Goal: Check status: Check status

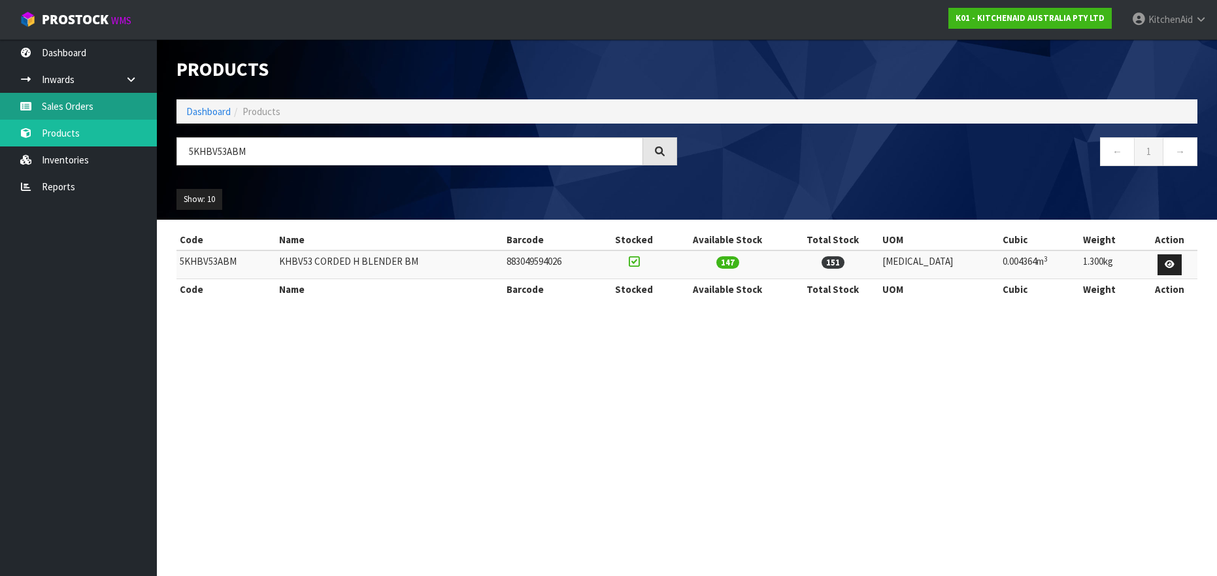
click at [56, 112] on link "Sales Orders" at bounding box center [78, 106] width 157 height 27
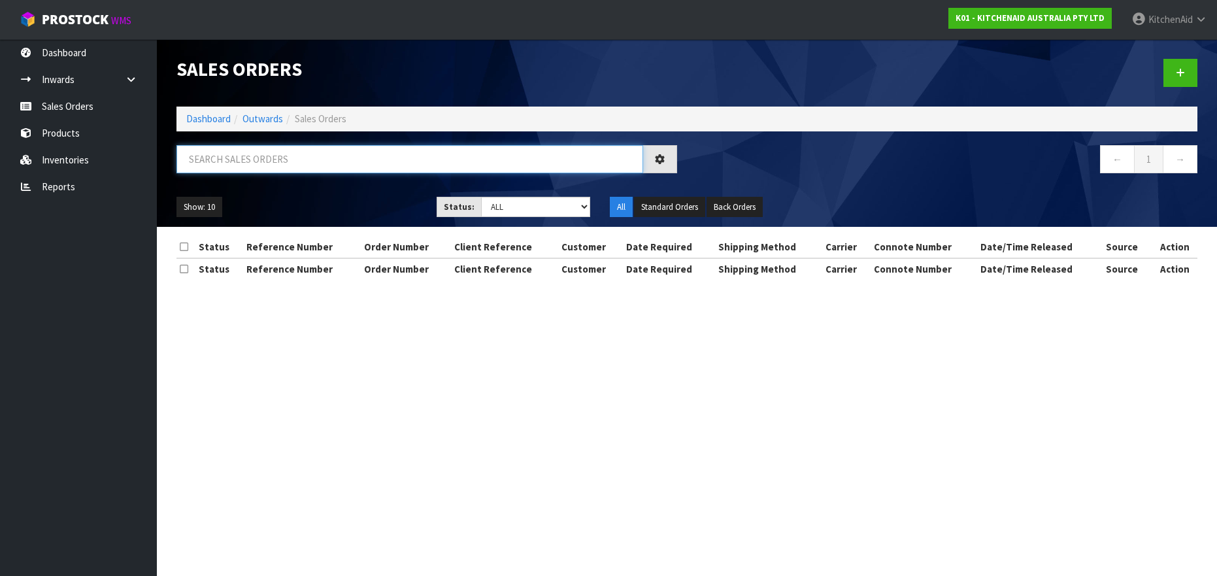
click at [217, 164] on input "text" at bounding box center [409, 159] width 466 height 28
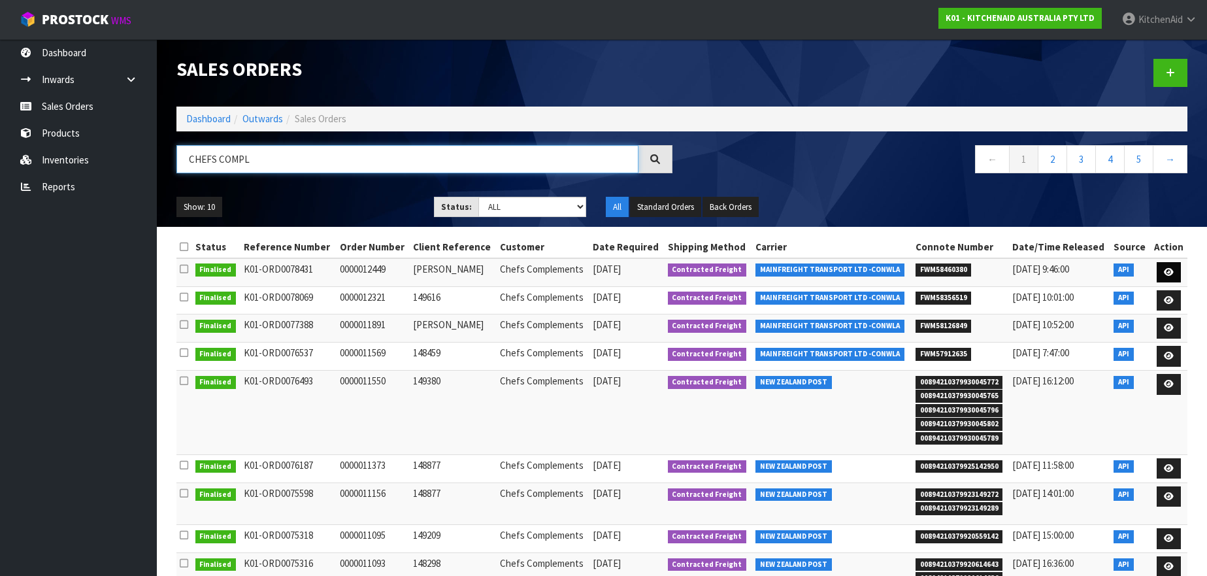
type input "CHEFS COMPL"
click at [1168, 269] on icon at bounding box center [1169, 272] width 10 height 8
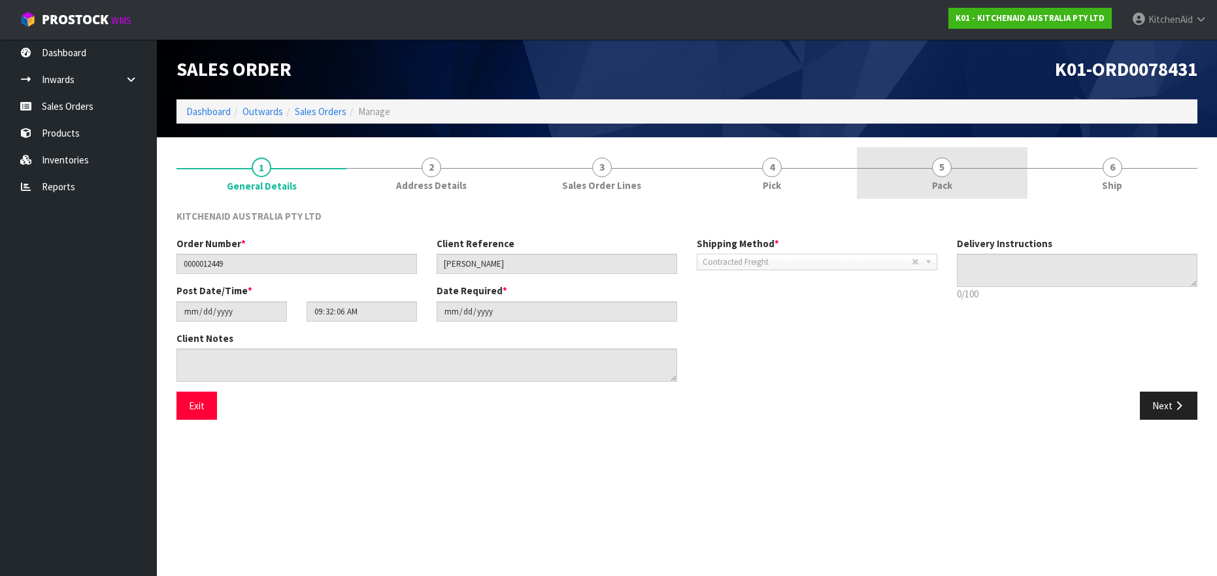
click at [940, 170] on span "5" at bounding box center [942, 167] width 20 height 20
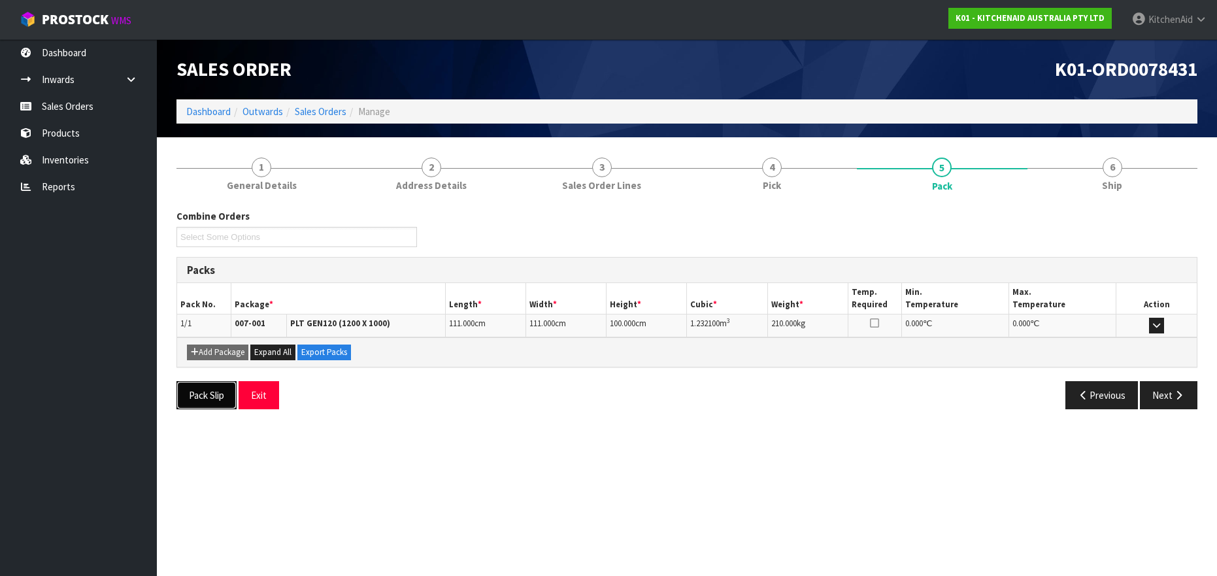
click at [191, 395] on button "Pack Slip" at bounding box center [206, 395] width 60 height 28
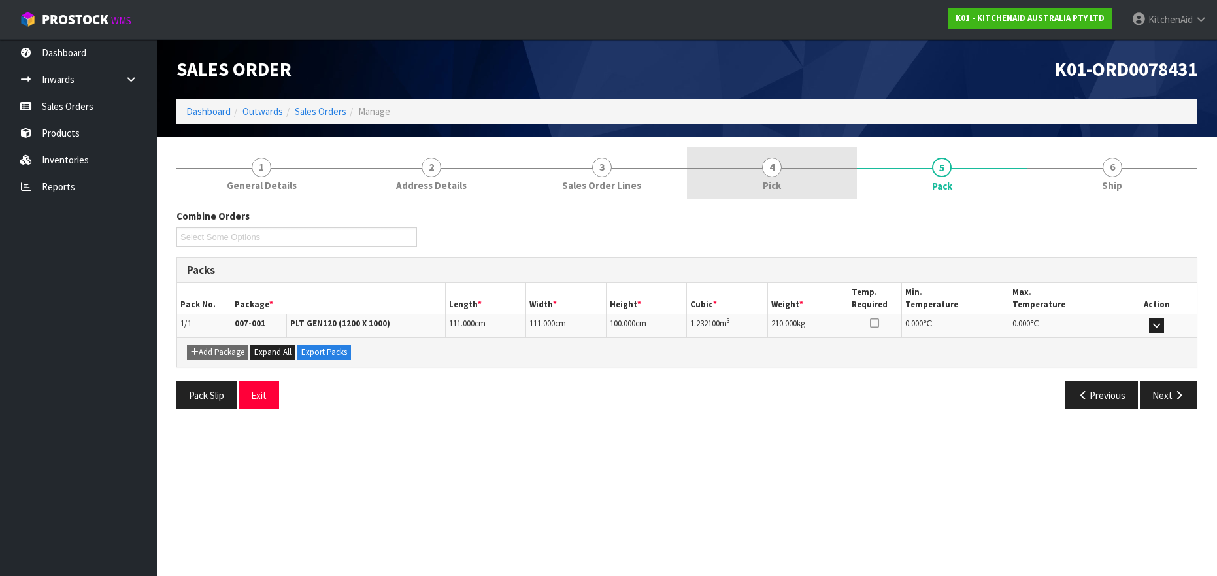
click at [766, 170] on span "4" at bounding box center [772, 167] width 20 height 20
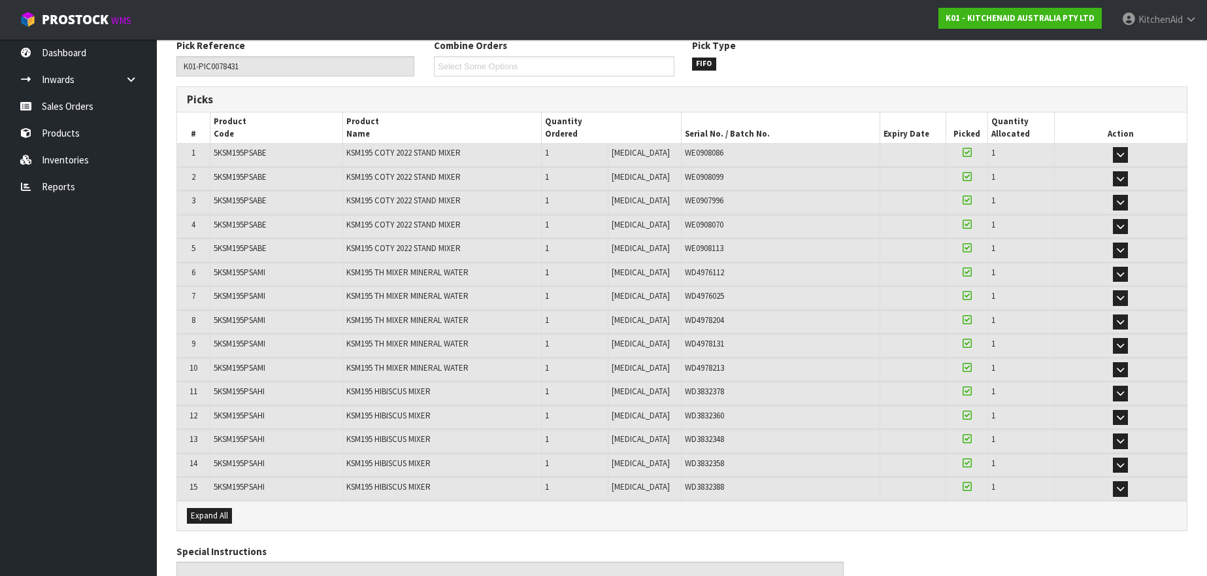
scroll to position [178, 0]
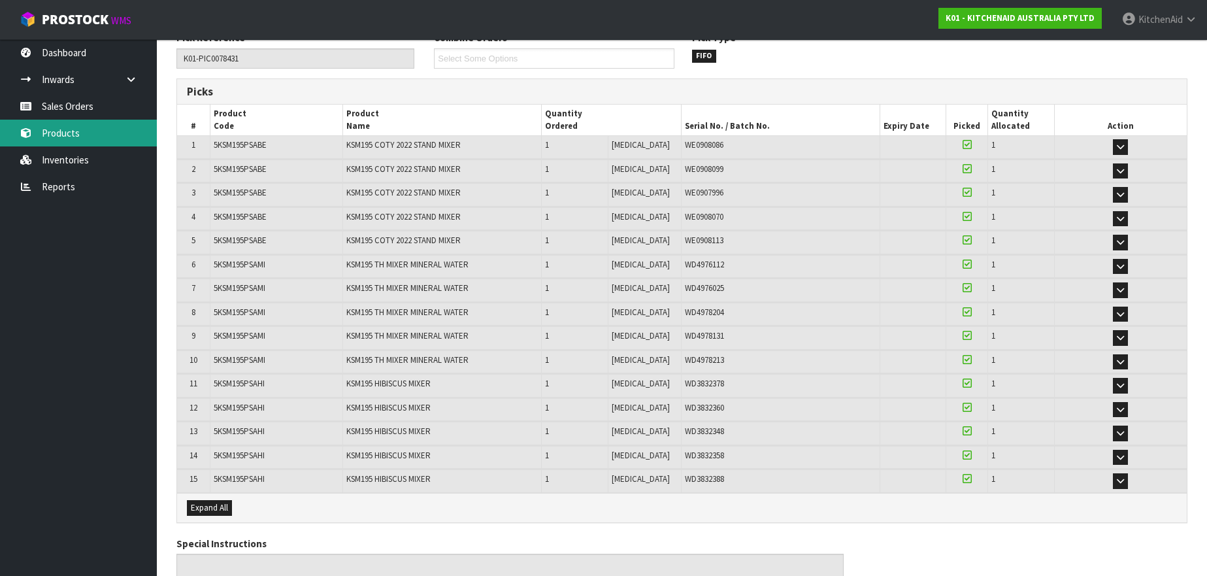
click at [64, 133] on link "Products" at bounding box center [78, 133] width 157 height 27
